Goal: Information Seeking & Learning: Learn about a topic

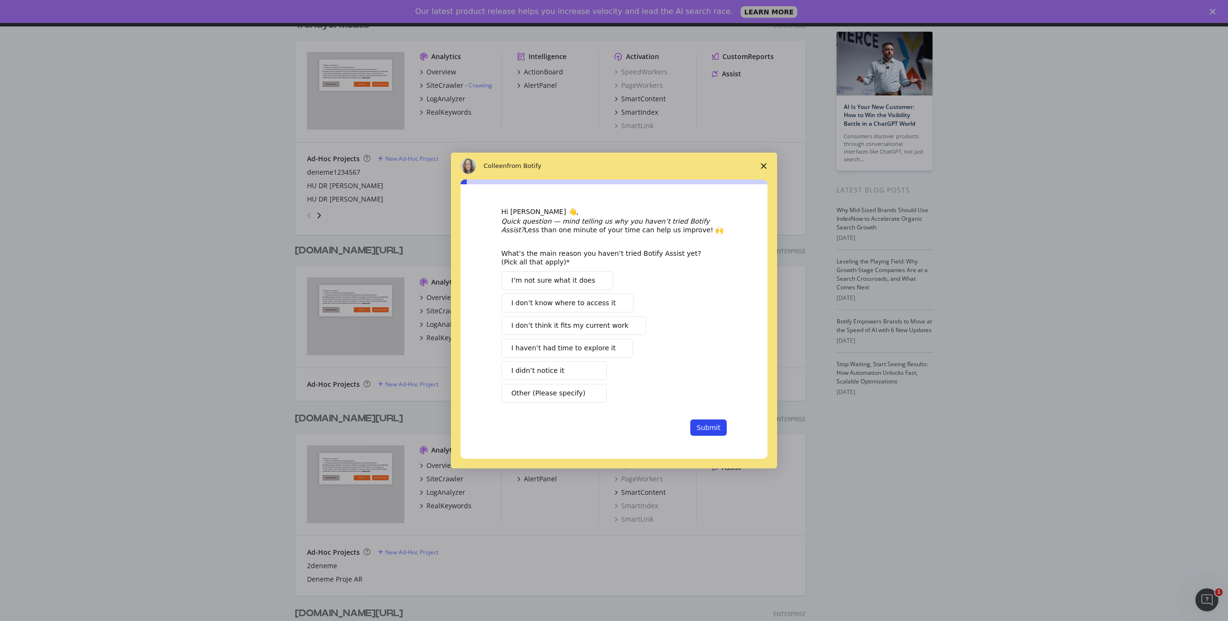
click at [765, 166] on icon "Close survey" at bounding box center [764, 166] width 6 height 6
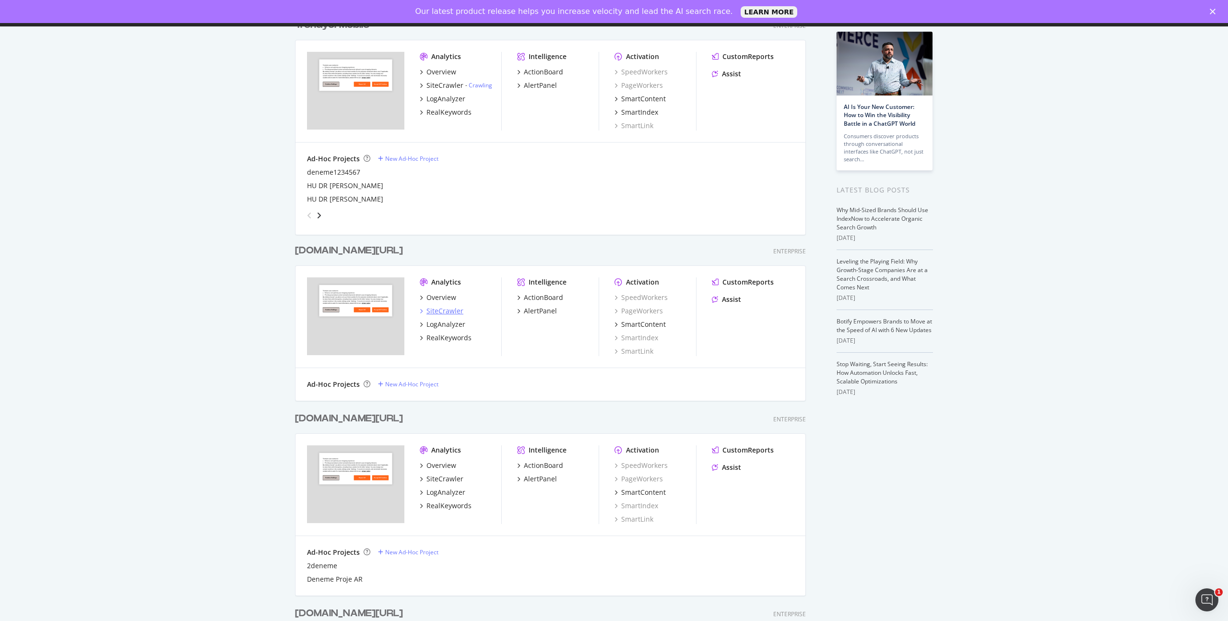
click at [440, 310] on div "SiteCrawler" at bounding box center [445, 311] width 37 height 10
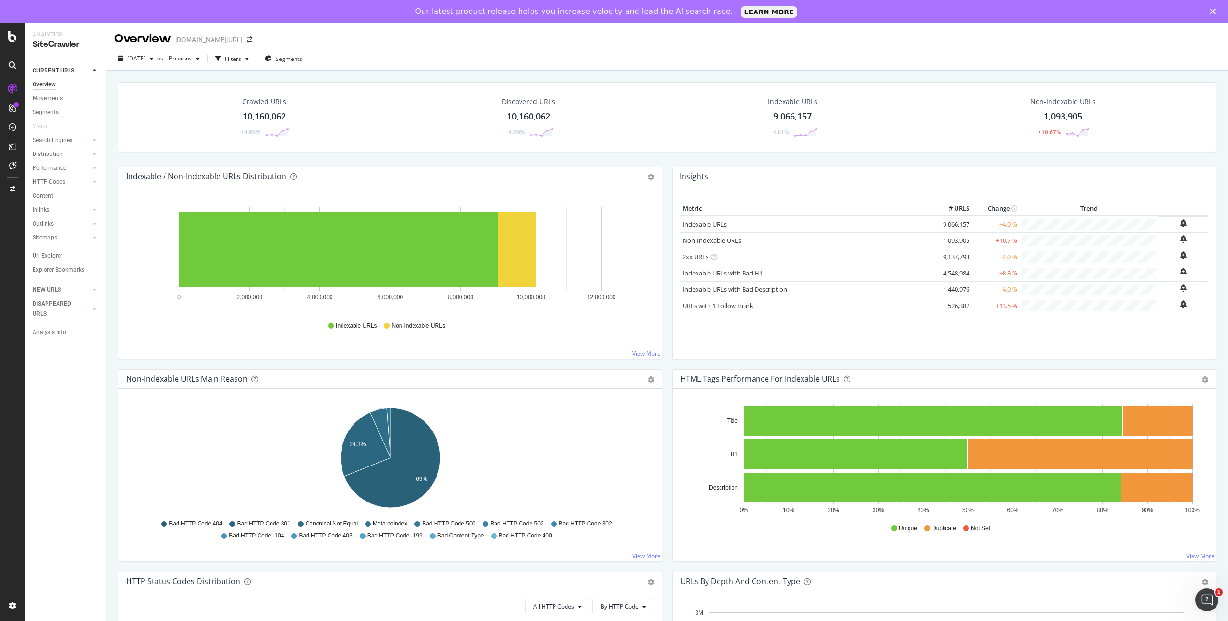
click at [61, 262] on div "Url Explorer" at bounding box center [69, 256] width 73 height 14
click at [56, 256] on div "Url Explorer" at bounding box center [48, 256] width 30 height 10
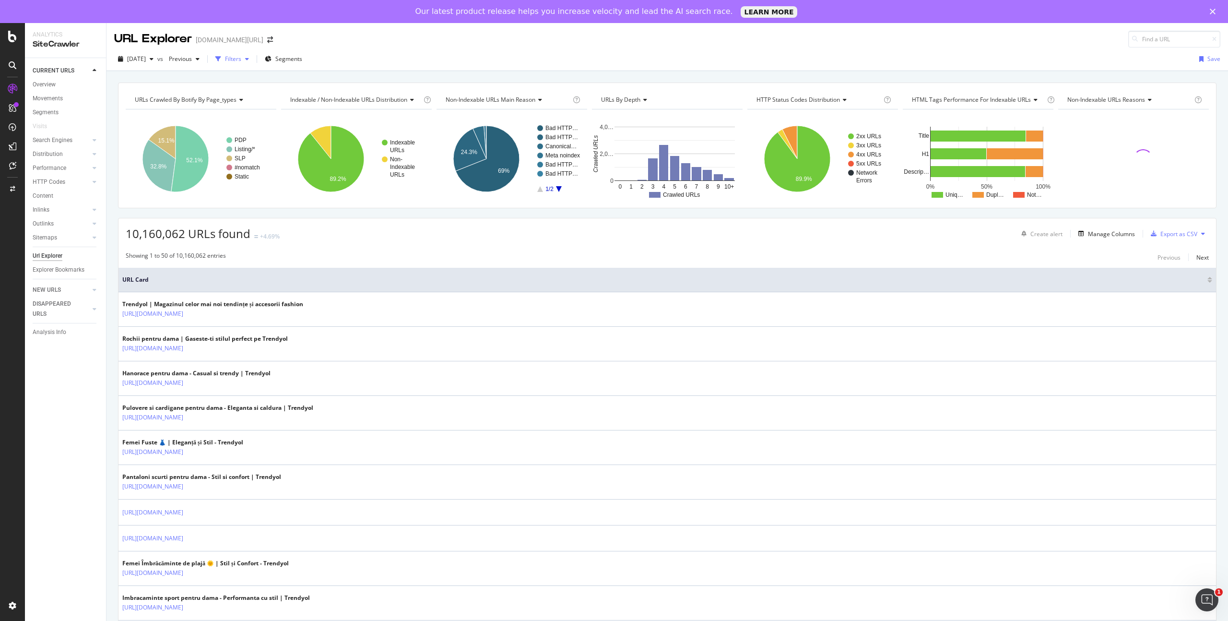
click at [241, 60] on div "Filters" at bounding box center [233, 59] width 16 height 8
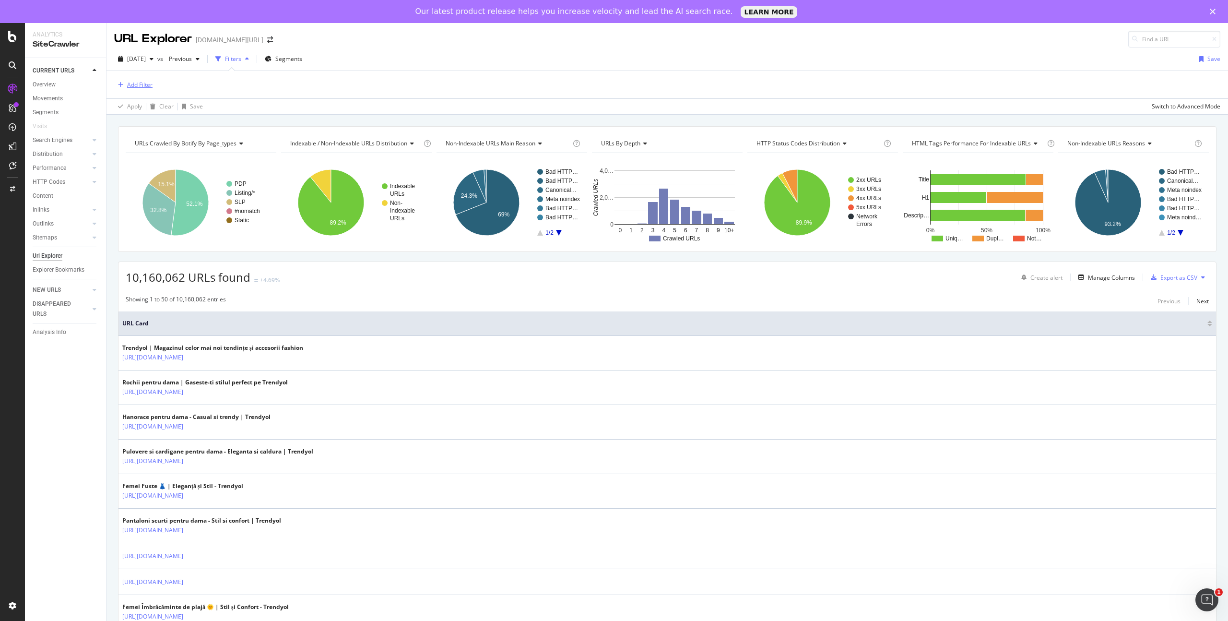
click at [145, 83] on div "Add Filter" at bounding box center [139, 85] width 25 height 8
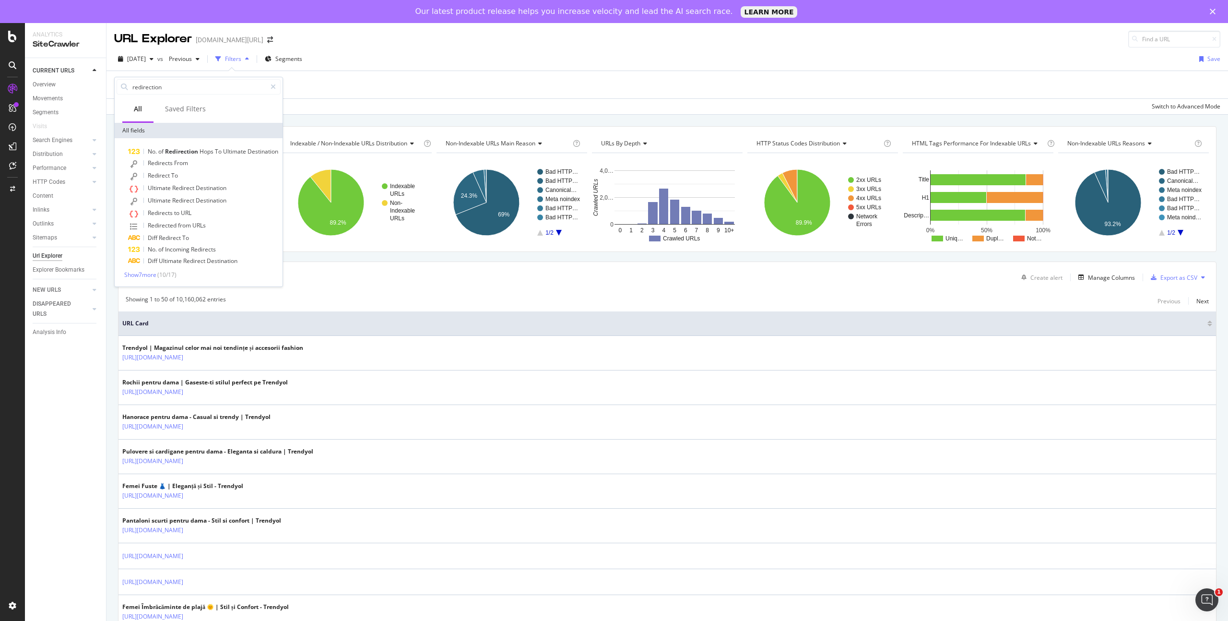
type input "redirection"
click at [152, 274] on span "Show 7 more" at bounding box center [140, 275] width 32 height 8
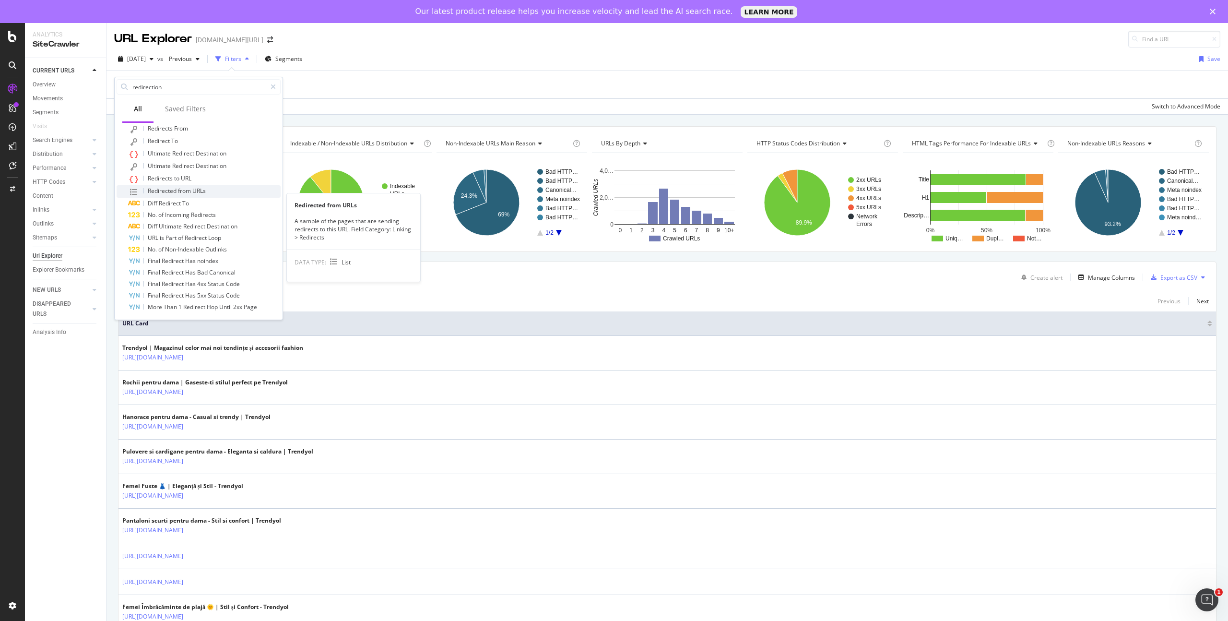
scroll to position [36, 0]
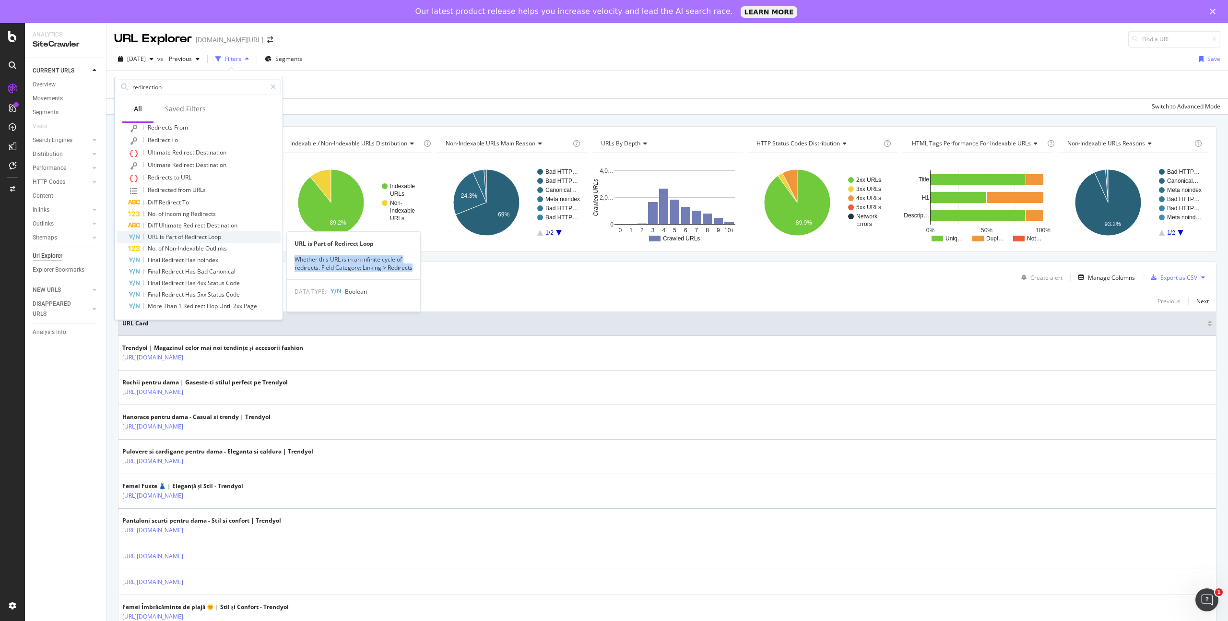
drag, startPoint x: 294, startPoint y: 259, endPoint x: 322, endPoint y: 275, distance: 32.4
click at [322, 272] on div "Whether this URL is in an infinite cycle of redirects. Field Category: Linking …" at bounding box center [353, 263] width 133 height 16
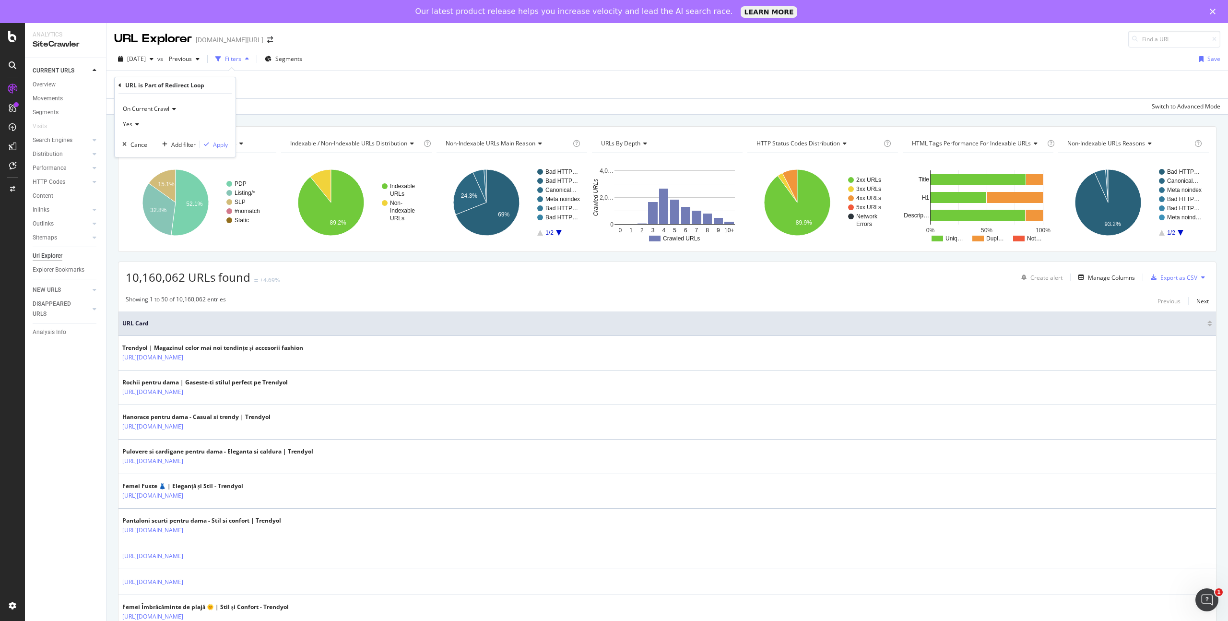
copy div "Whether this URL is in an infinite cycle of redirects. Field Category: Linking …"
click at [280, 86] on div "Add Filter" at bounding box center [667, 84] width 1107 height 27
click at [241, 60] on div "Filters" at bounding box center [233, 59] width 16 height 8
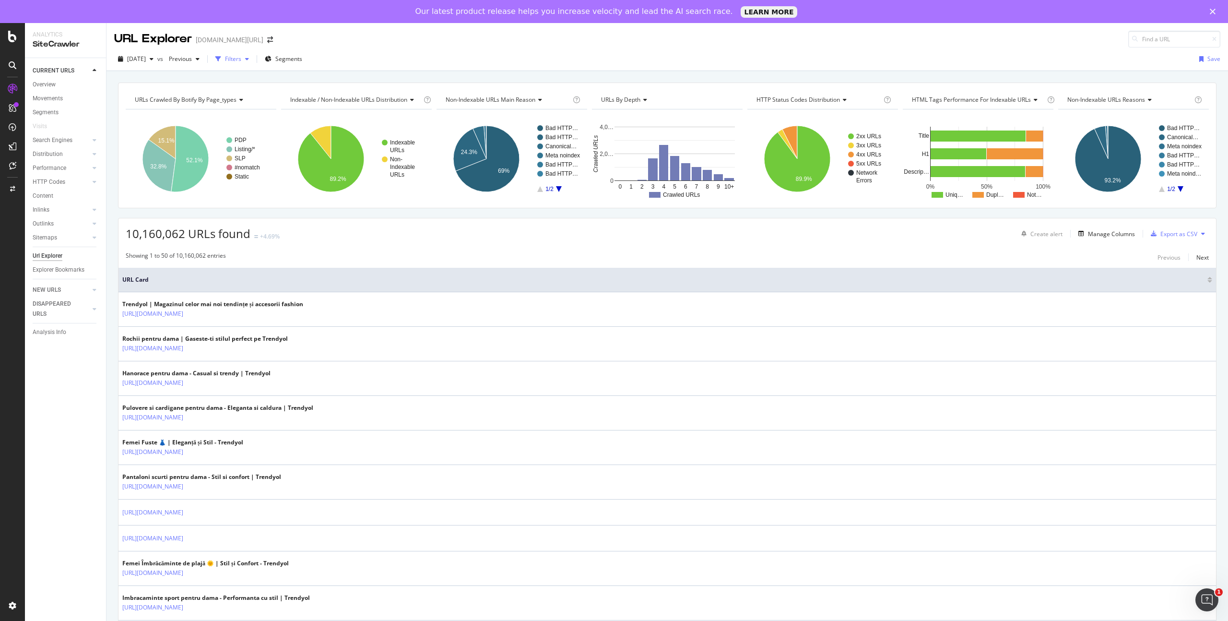
click at [241, 61] on div "Filters" at bounding box center [233, 59] width 16 height 8
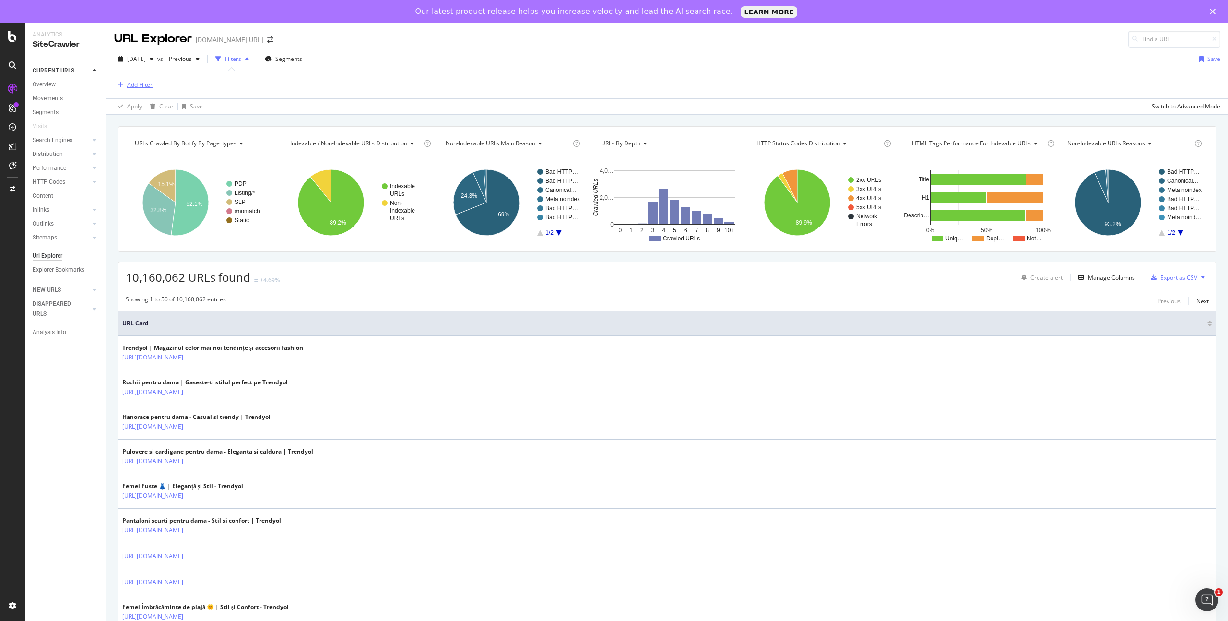
click at [139, 82] on div "Add Filter" at bounding box center [139, 85] width 25 height 8
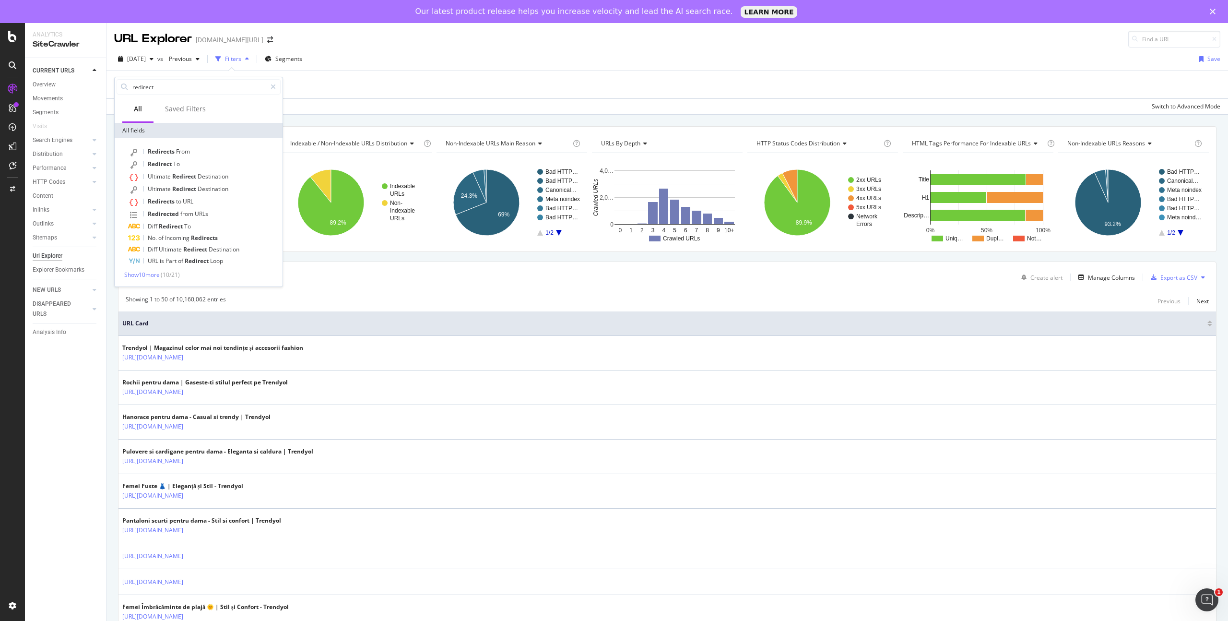
scroll to position [0, 0]
type input "redirect"
drag, startPoint x: 296, startPoint y: 283, endPoint x: 324, endPoint y: 299, distance: 32.9
click at [324, 296] on div "Whether this URL is in an infinite cycle of redirects. Field Category: Linking …" at bounding box center [353, 287] width 133 height 16
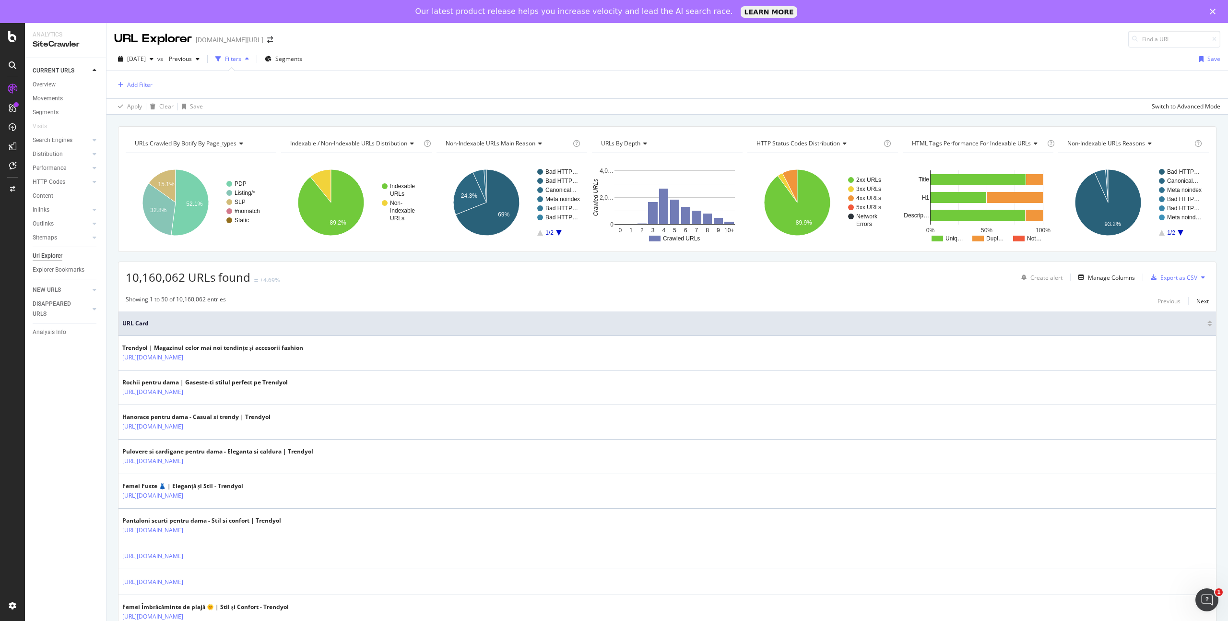
click at [268, 85] on div "Add Filter" at bounding box center [667, 84] width 1107 height 27
click at [137, 85] on div "Add Filter" at bounding box center [139, 85] width 25 height 8
